Goal: Communication & Community: Answer question/provide support

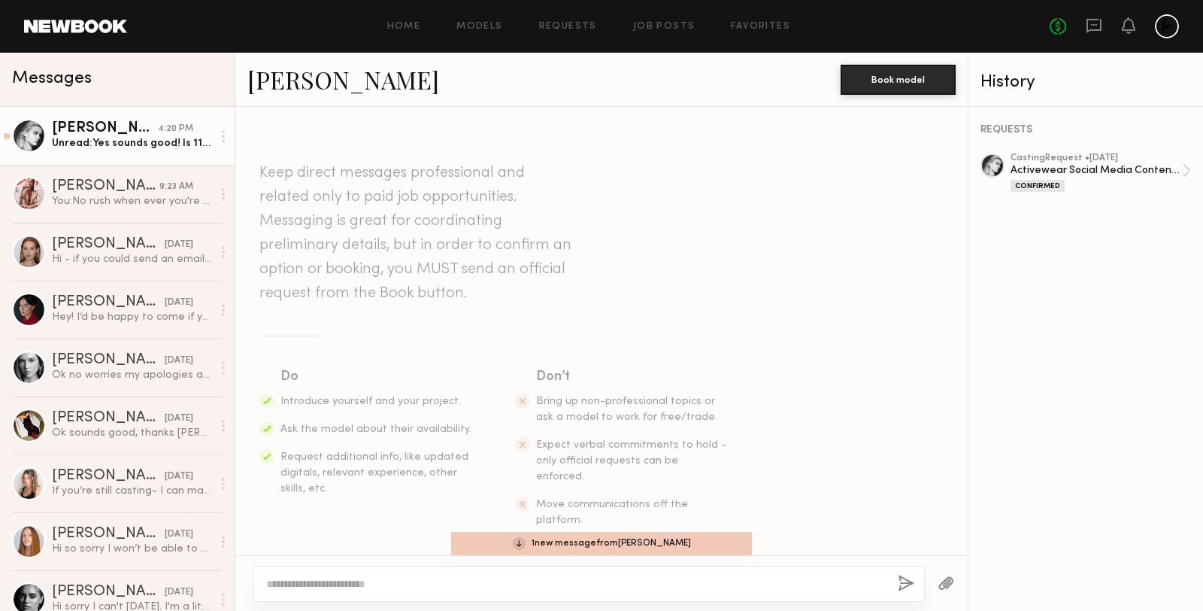
scroll to position [1137, 0]
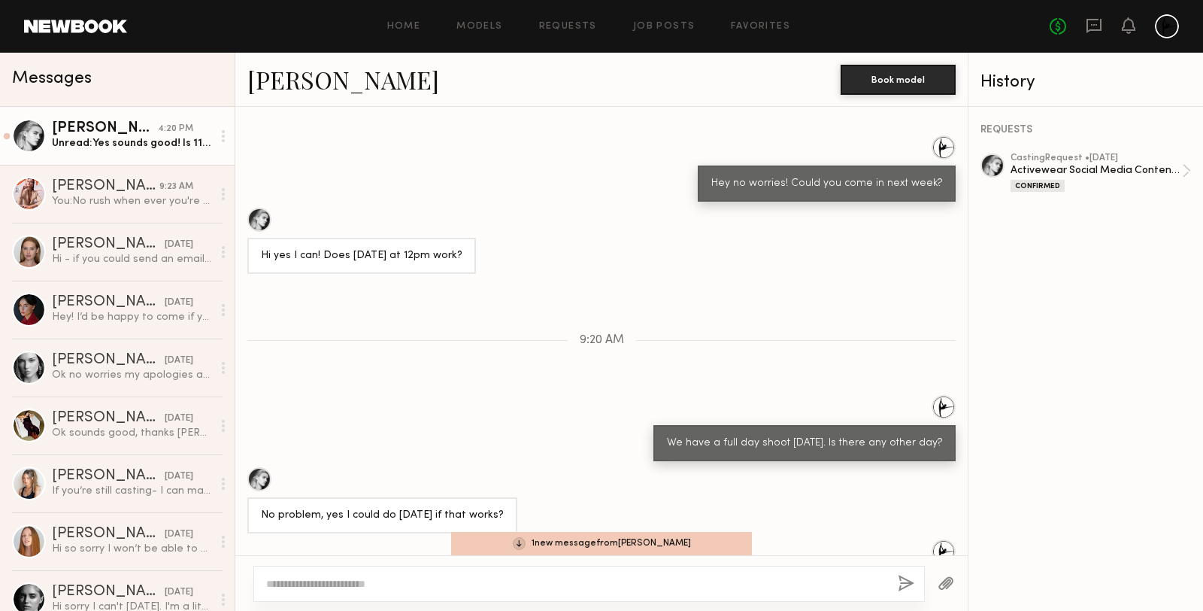
click at [542, 540] on div "1 new message from [PERSON_NAME]" at bounding box center [601, 543] width 301 height 23
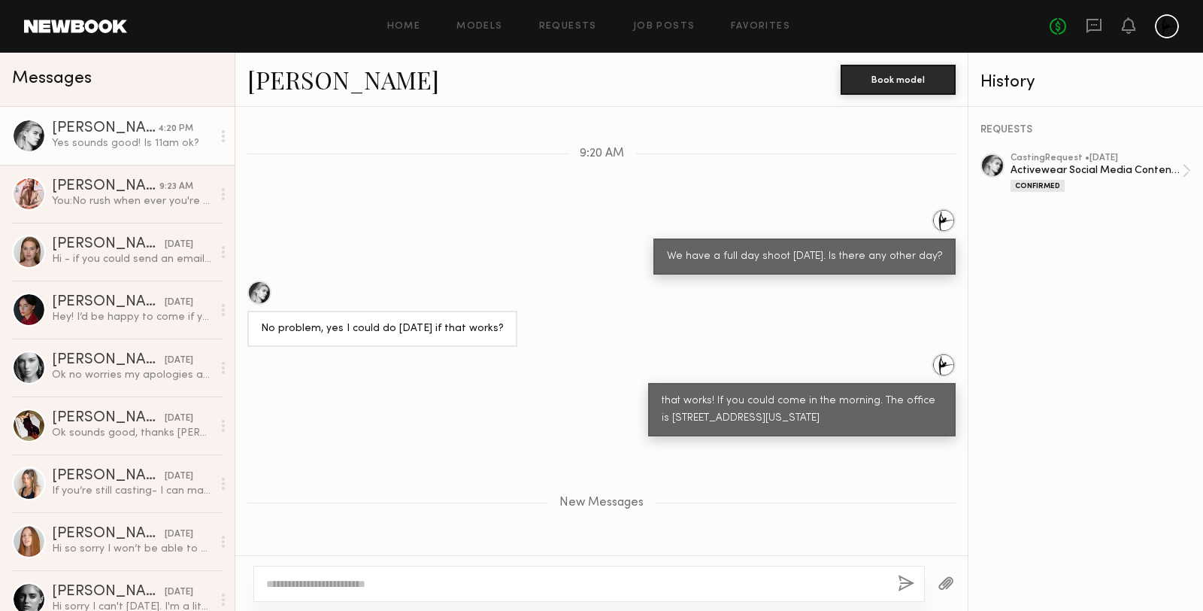
click at [338, 581] on textarea at bounding box center [576, 583] width 620 height 15
type textarea "**********"
click at [894, 576] on div "**********" at bounding box center [589, 584] width 672 height 36
click at [909, 585] on button "button" at bounding box center [906, 584] width 17 height 19
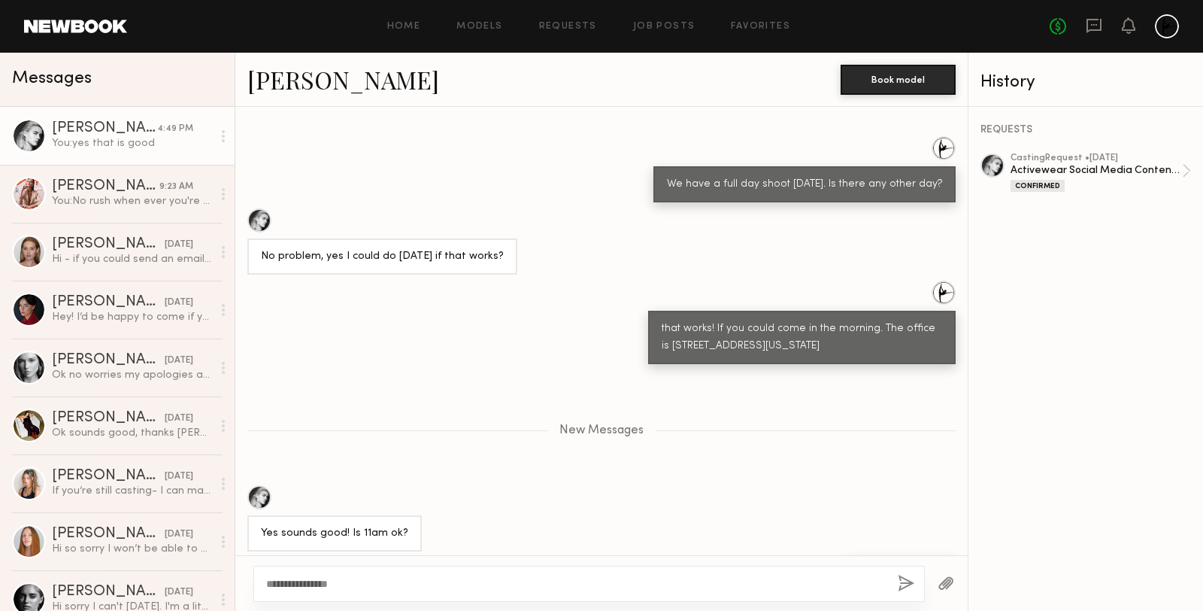
click at [38, 29] on link at bounding box center [75, 27] width 103 height 14
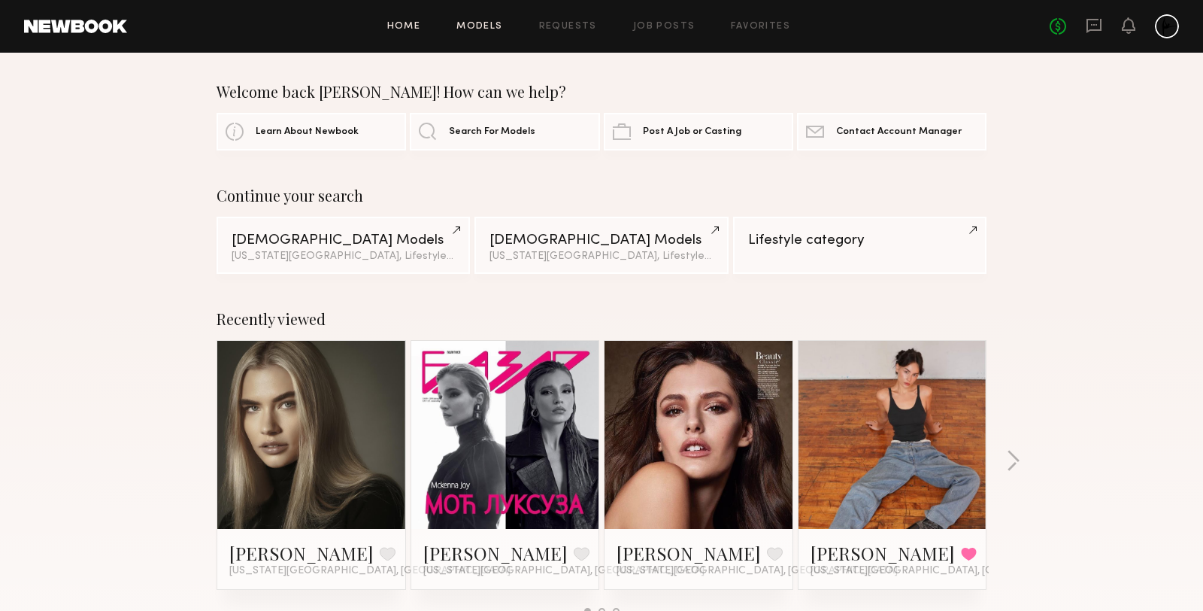
click at [486, 26] on link "Models" at bounding box center [480, 27] width 46 height 10
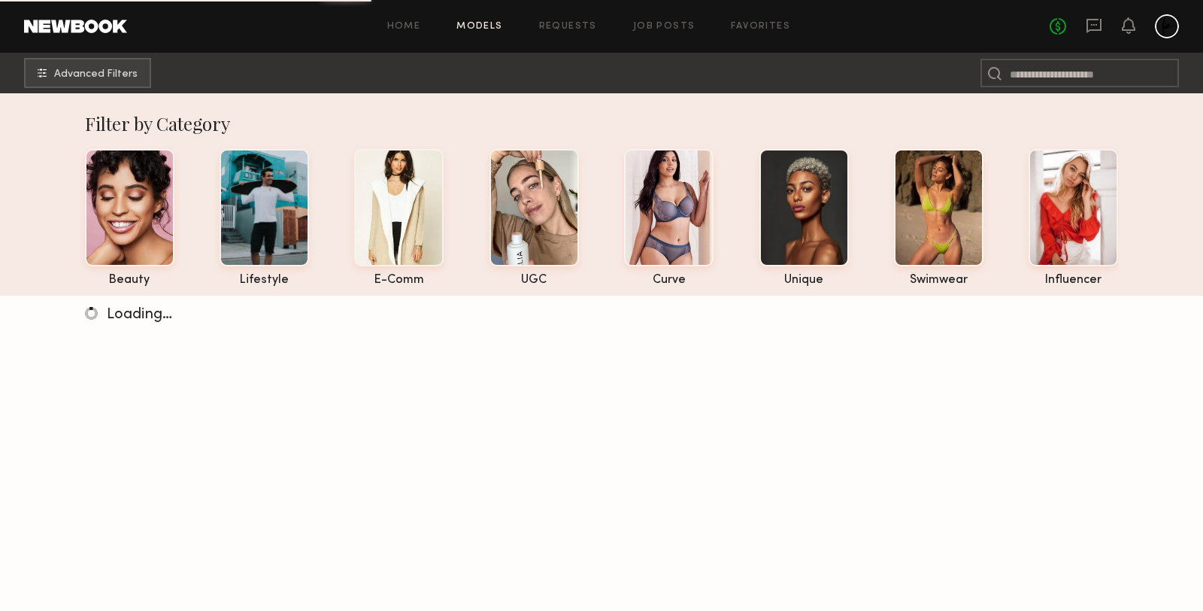
click at [1105, 35] on div "No fees up to $5,000" at bounding box center [1114, 26] width 129 height 24
click at [1098, 26] on icon at bounding box center [1094, 25] width 17 height 17
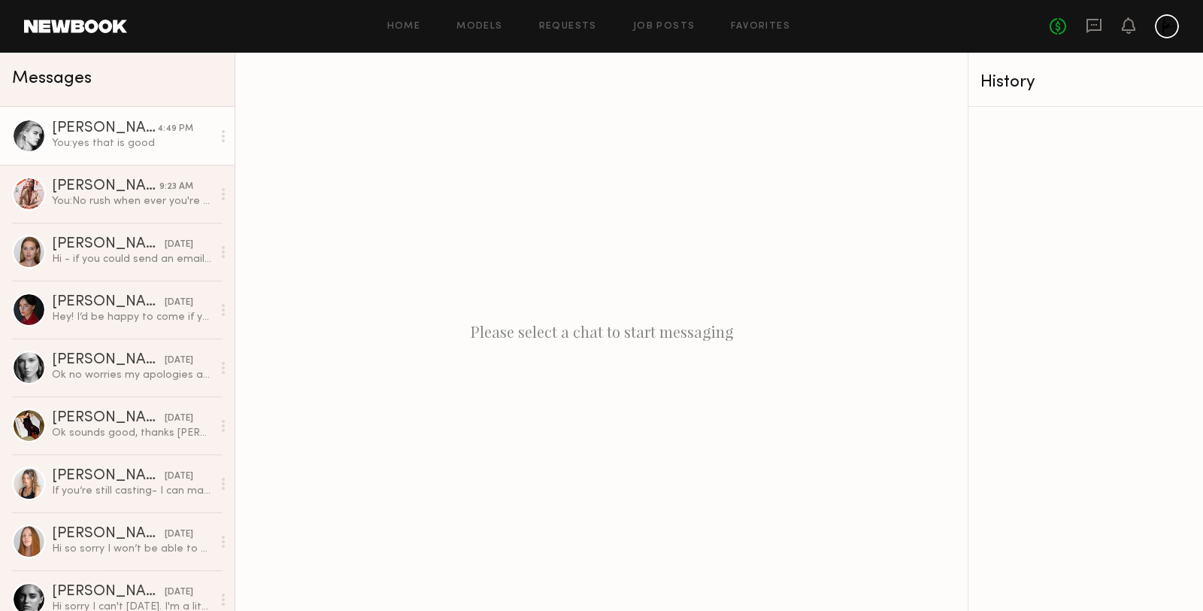
click at [115, 130] on div "[PERSON_NAME]" at bounding box center [104, 128] width 105 height 15
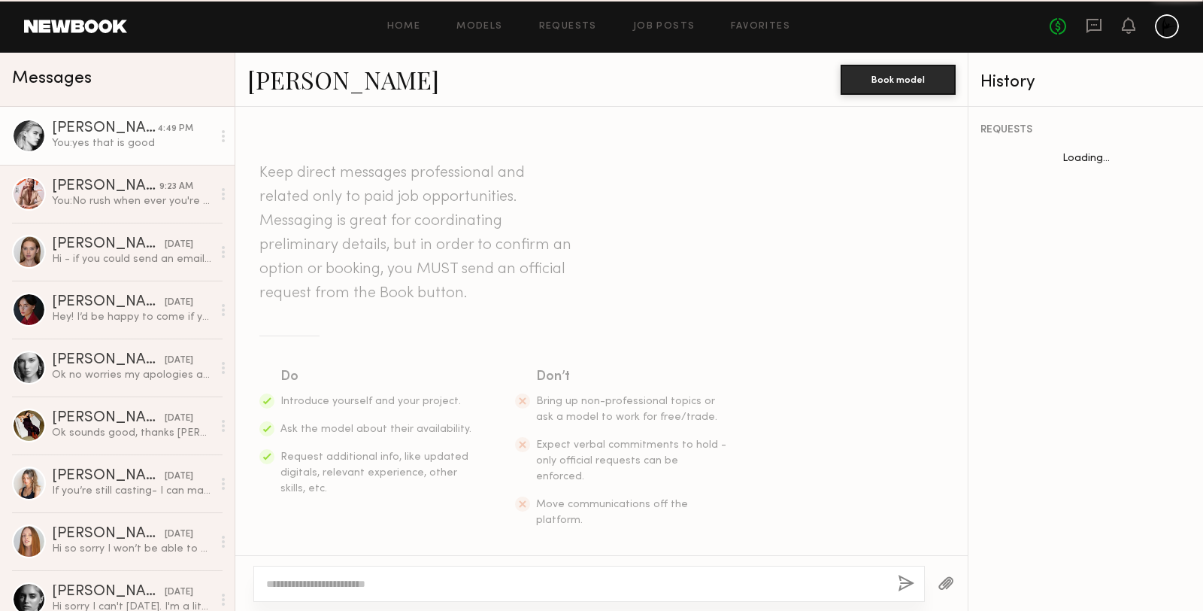
scroll to position [1282, 0]
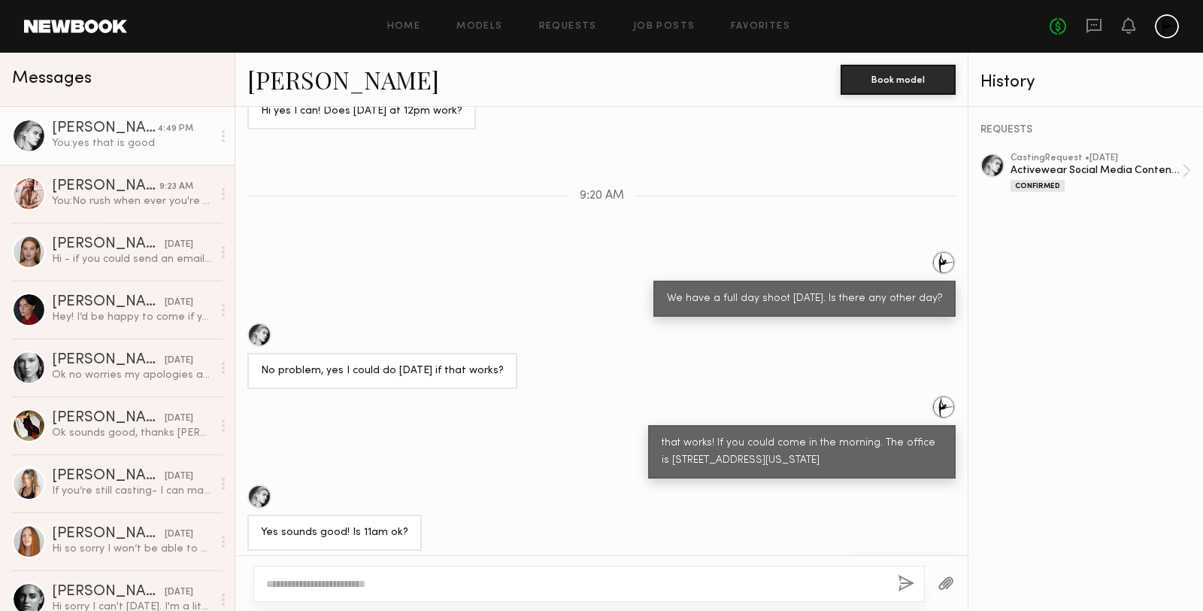
click at [259, 484] on div at bounding box center [259, 496] width 24 height 24
click at [62, 123] on div "[PERSON_NAME]" at bounding box center [104, 128] width 105 height 15
click at [61, 23] on link at bounding box center [75, 27] width 103 height 14
